Goal: Book appointment/travel/reservation

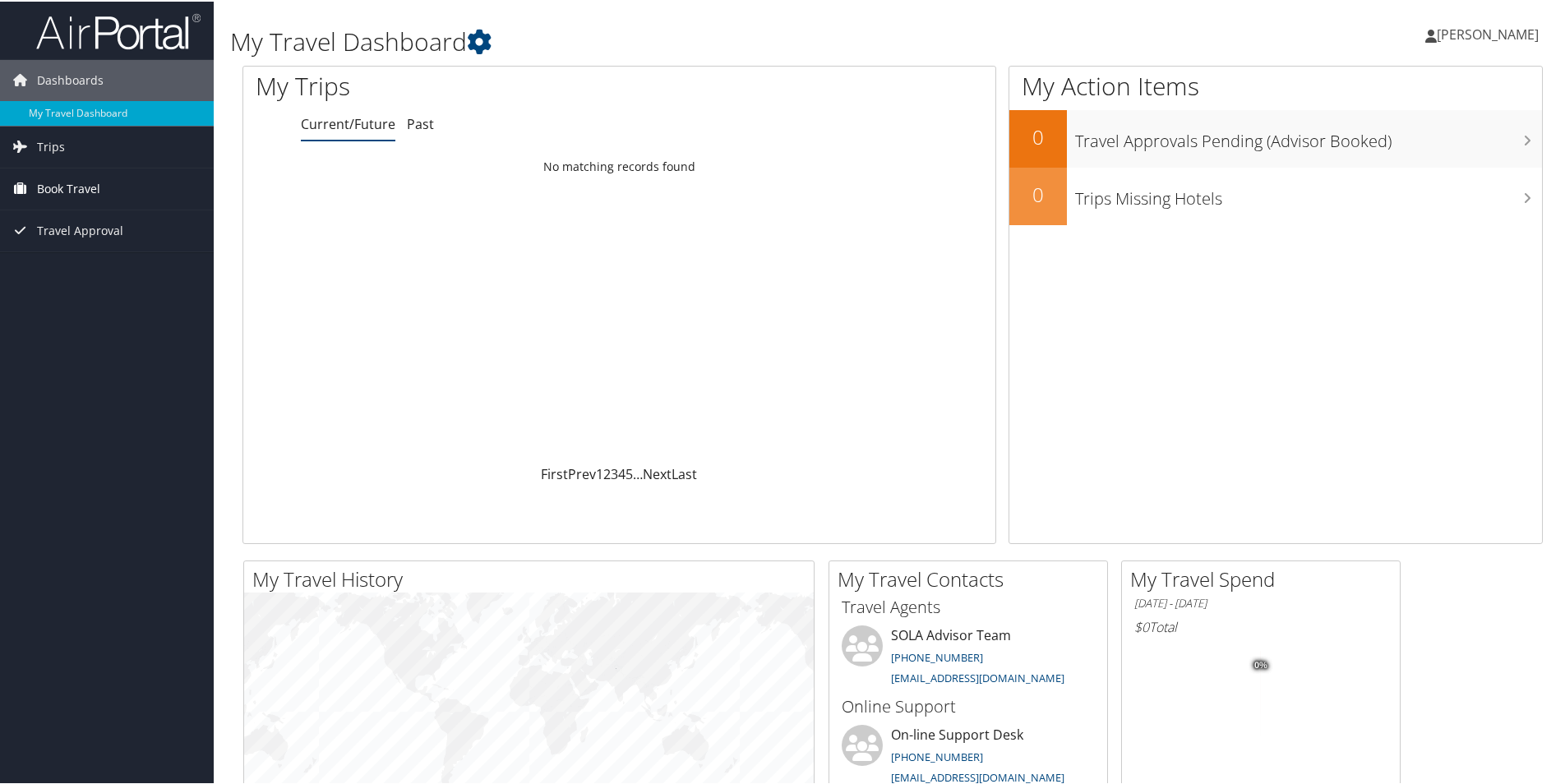
click at [69, 184] on span "Book Travel" at bounding box center [69, 187] width 63 height 41
click at [76, 247] on link "Book/Manage Online Trips" at bounding box center [107, 245] width 214 height 25
click at [86, 236] on link "Book/Manage Online Trips" at bounding box center [107, 245] width 214 height 25
